Goal: Task Accomplishment & Management: Manage account settings

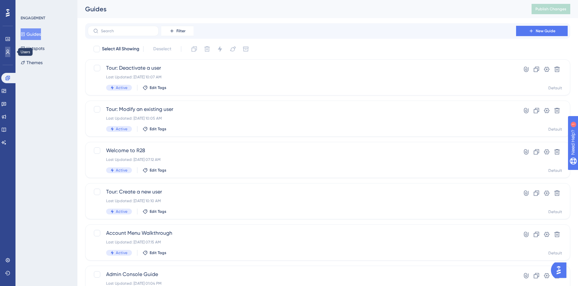
click at [9, 52] on icon at bounding box center [7, 51] width 5 height 5
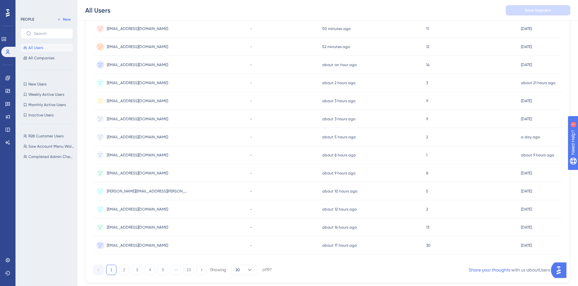
scroll to position [231, 0]
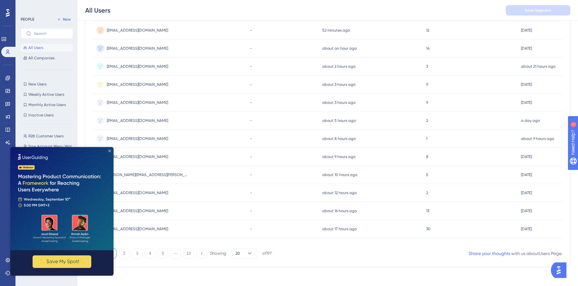
click at [110, 150] on icon "Close Preview" at bounding box center [109, 151] width 3 height 3
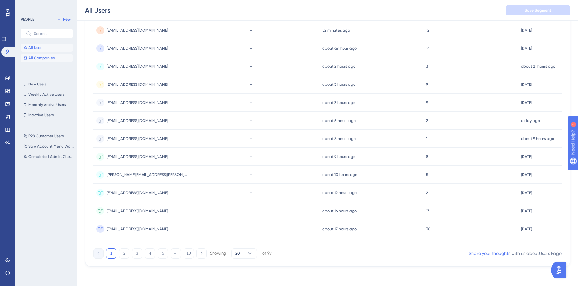
click at [40, 56] on span "All Companies" at bounding box center [41, 58] width 26 height 5
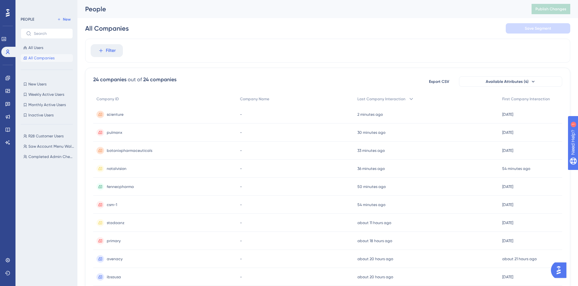
click at [121, 114] on span "scienture" at bounding box center [115, 114] width 17 height 5
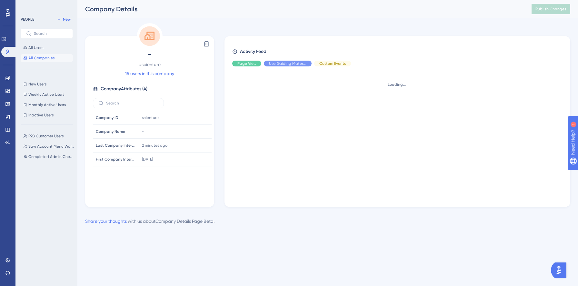
click at [49, 57] on span "All Companies" at bounding box center [41, 58] width 26 height 5
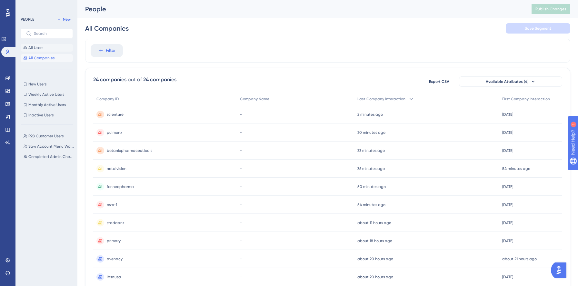
click at [55, 46] on button "All Users" at bounding box center [47, 48] width 52 height 8
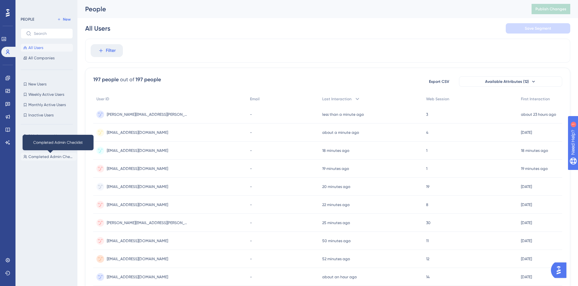
click at [45, 154] on button "Completed Admin Checklist Completed Admin Checklist" at bounding box center [49, 157] width 56 height 8
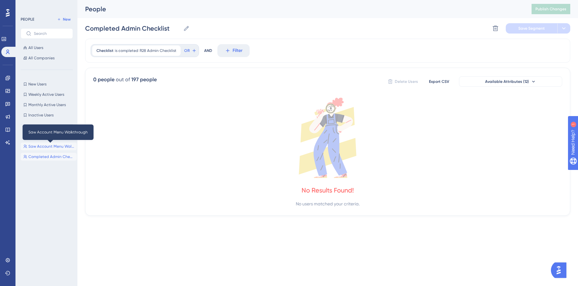
click at [43, 148] on span "Saw Account Menu Walkthrough" at bounding box center [51, 146] width 46 height 5
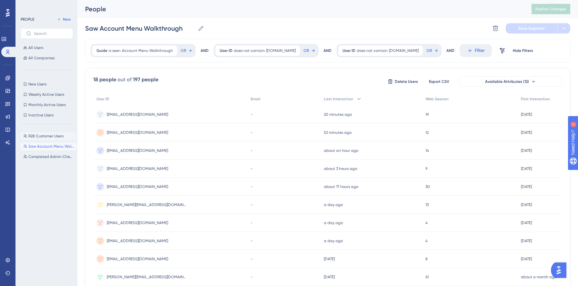
click at [34, 134] on span "R28 Customer Users" at bounding box center [45, 136] width 35 height 5
type input "R28 Customer Users"
